Goal: Task Accomplishment & Management: Manage account settings

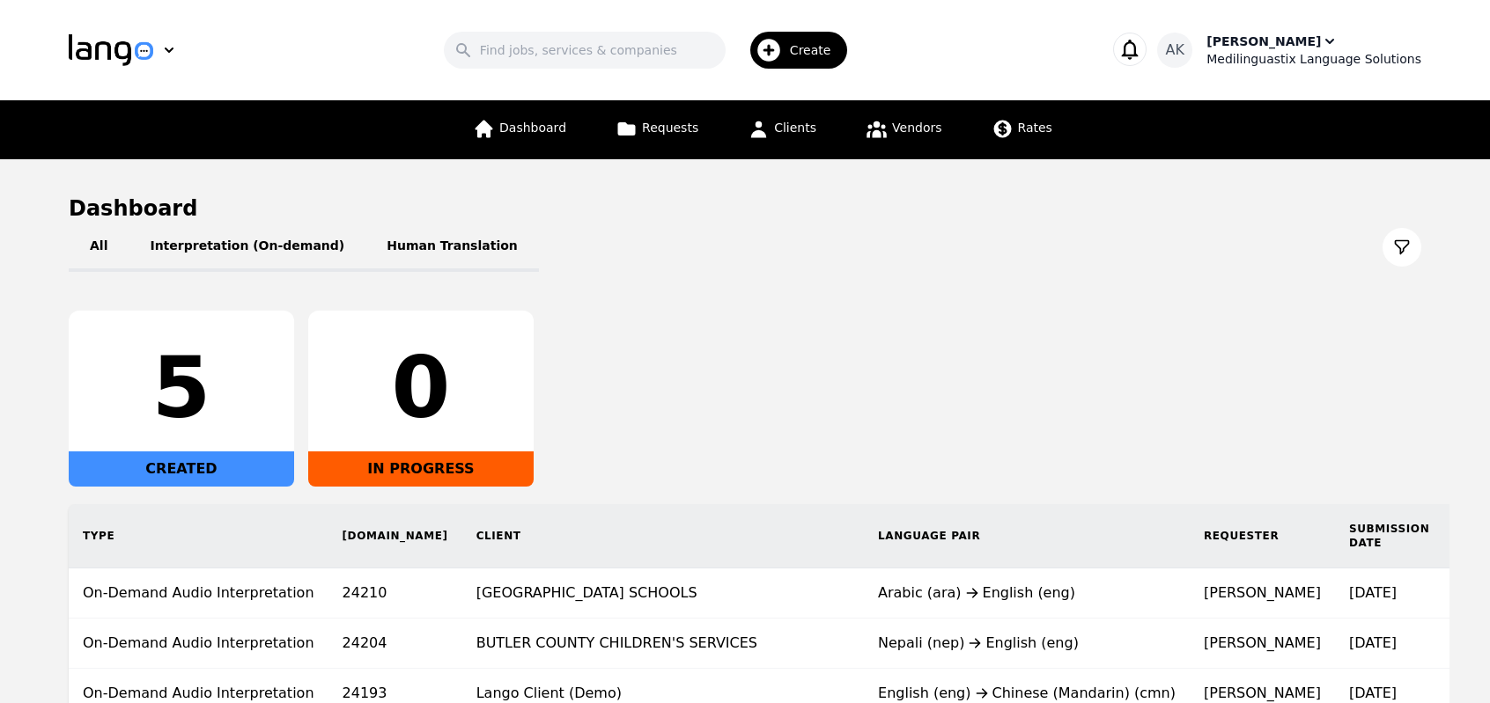
click at [1321, 47] on icon "button" at bounding box center [1330, 42] width 18 height 18
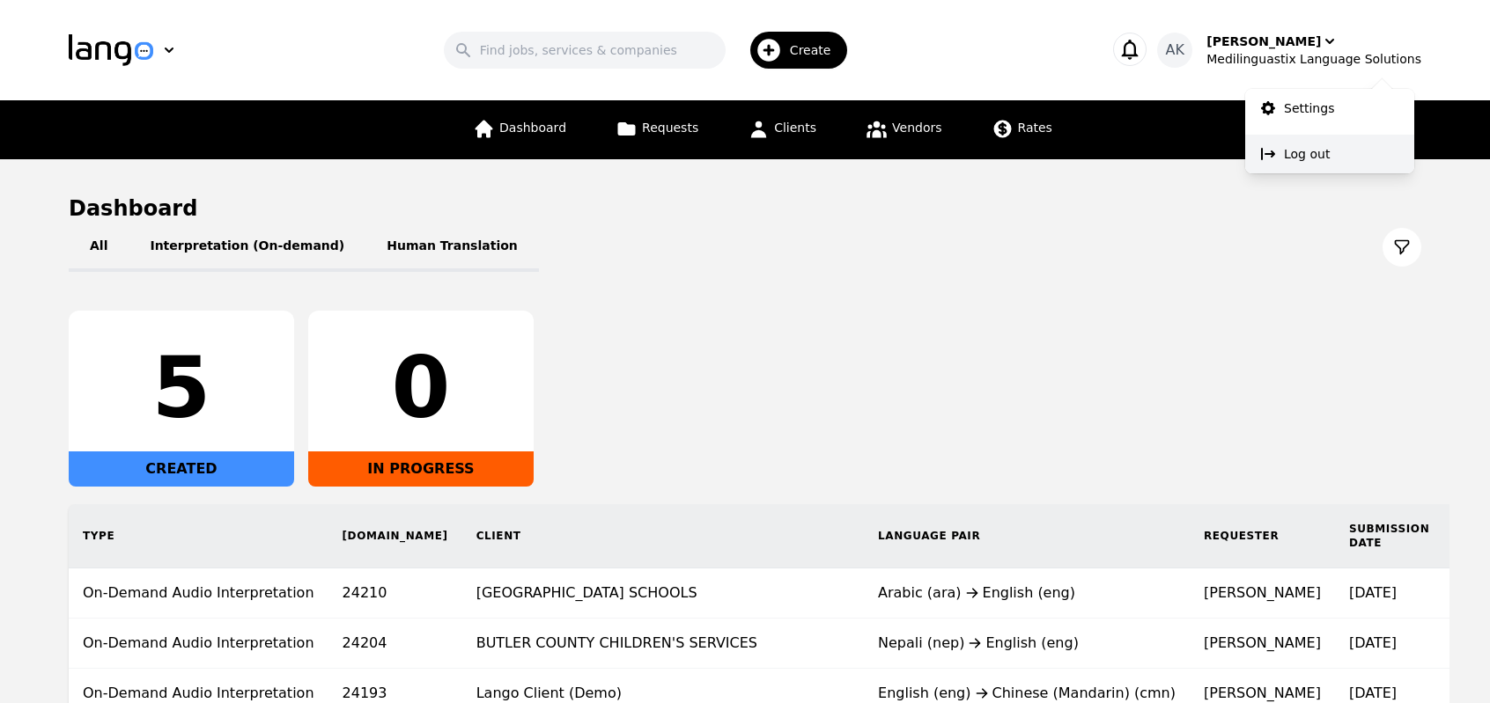
click at [1283, 149] on button "Log out" at bounding box center [1329, 154] width 169 height 39
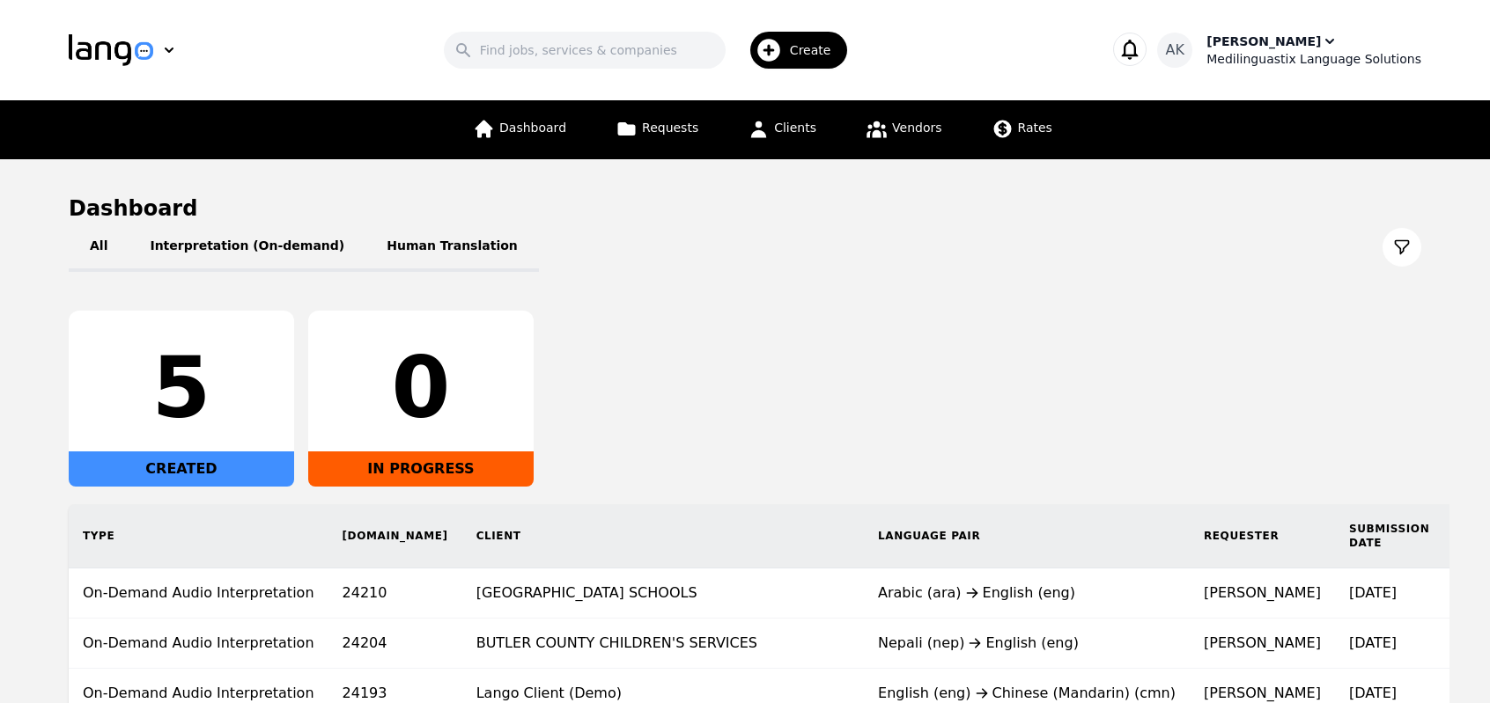
click at [1290, 50] on div "Medilinguastix Language Solutions" at bounding box center [1313, 59] width 215 height 18
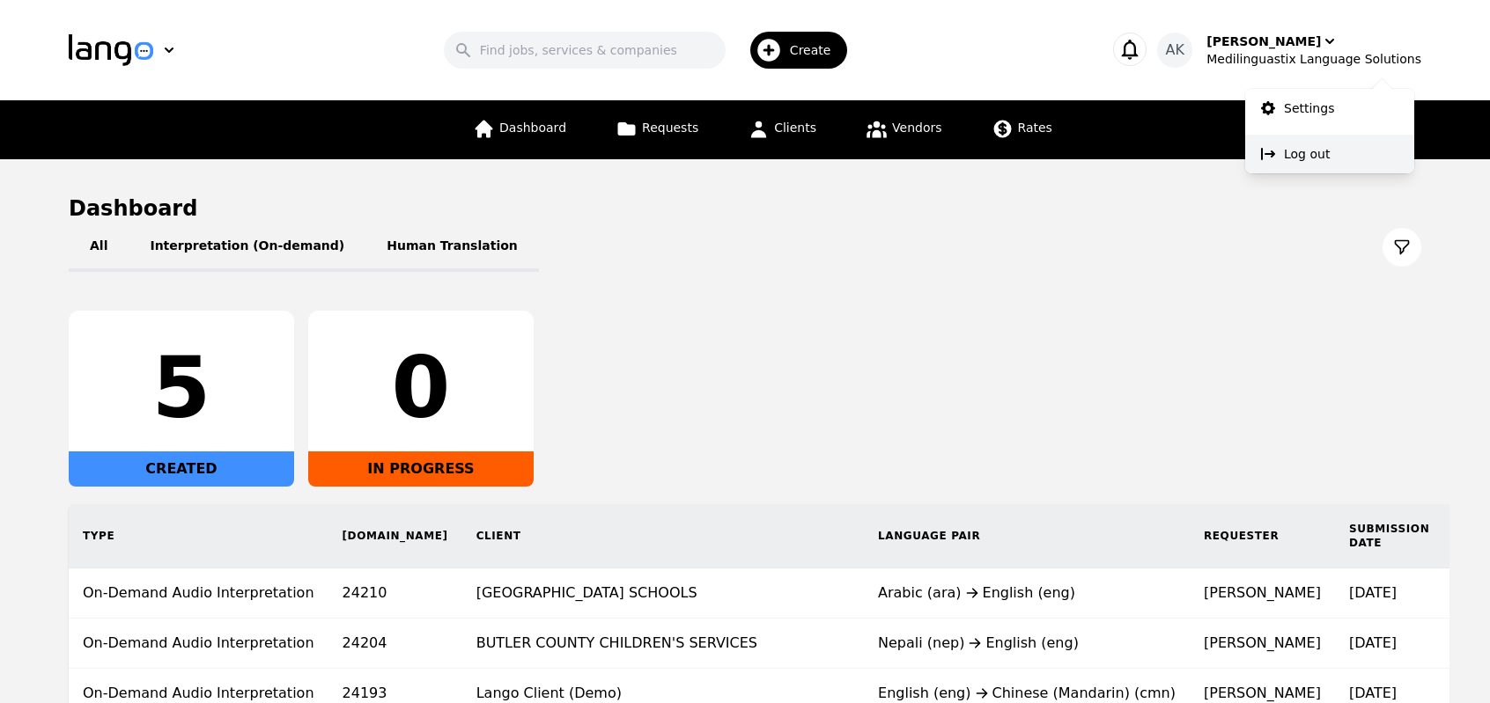
click at [1275, 163] on button "Log out" at bounding box center [1329, 154] width 169 height 39
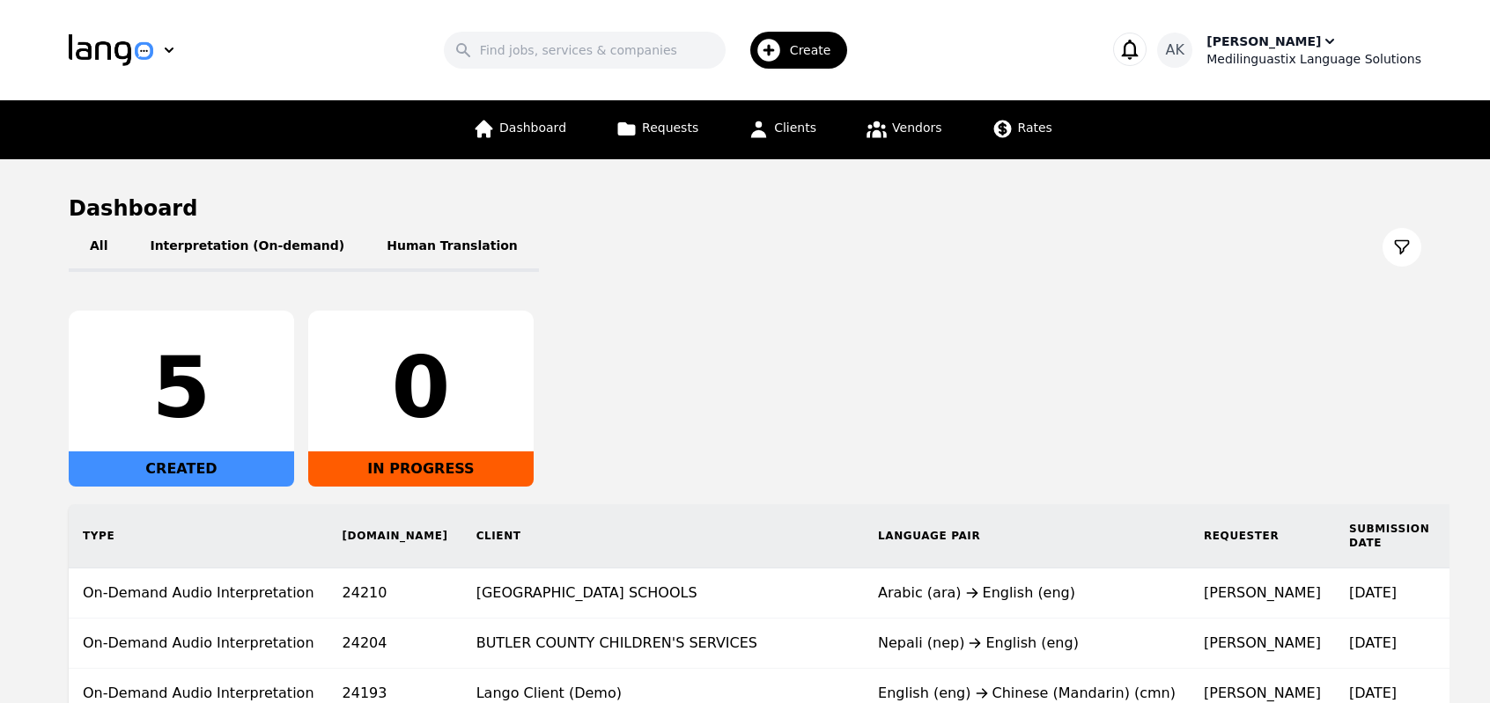
click at [1291, 58] on div "Medilinguastix Language Solutions" at bounding box center [1313, 59] width 215 height 18
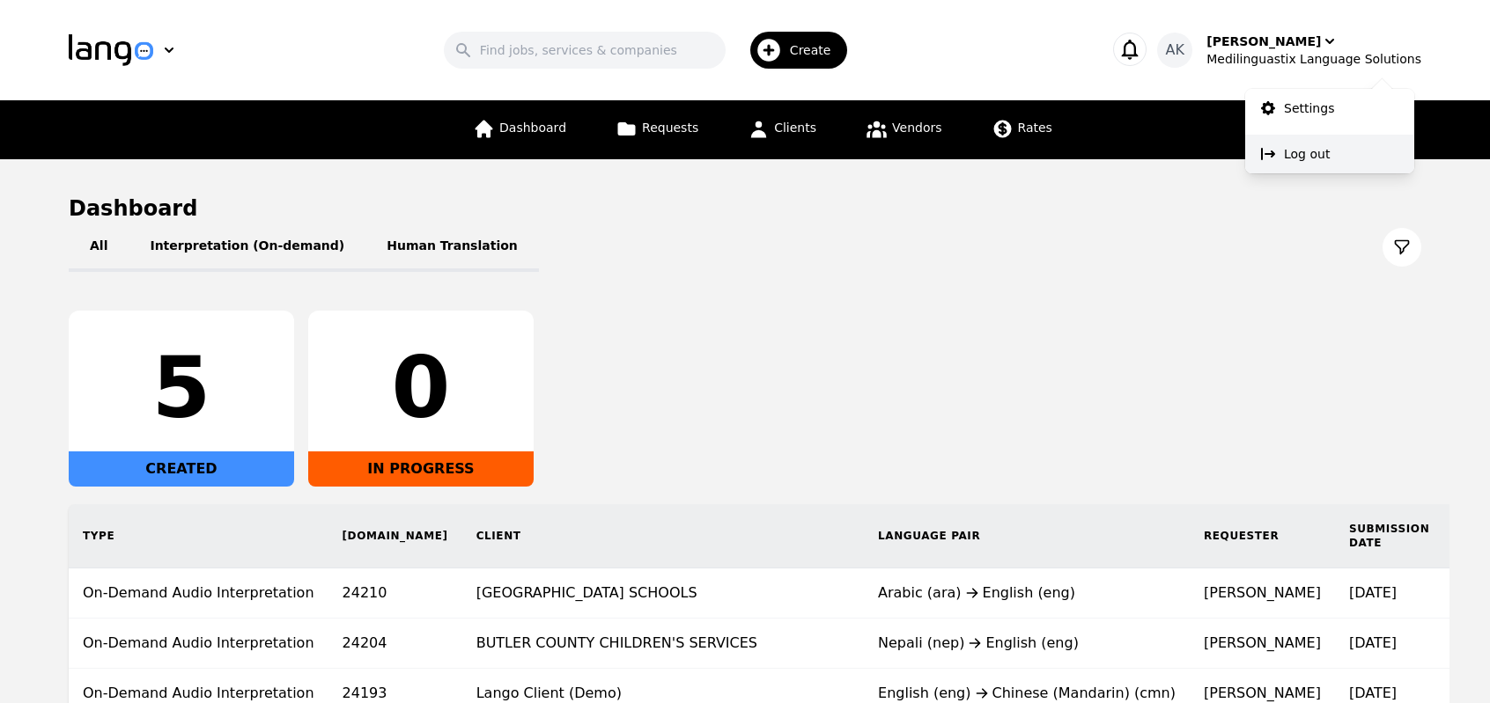
click at [1289, 147] on p "Log out" at bounding box center [1307, 154] width 46 height 18
